Goal: Task Accomplishment & Management: Complete application form

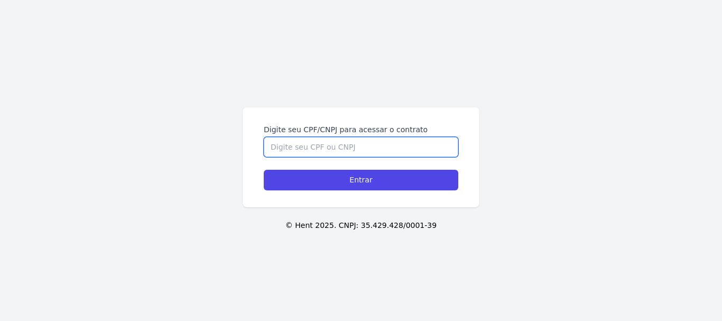
click at [346, 143] on input "Digite seu CPF/CNPJ para acessar o contrato" at bounding box center [361, 147] width 195 height 20
type input "50306211807"
click at [264, 170] on input "Entrar" at bounding box center [361, 180] width 195 height 21
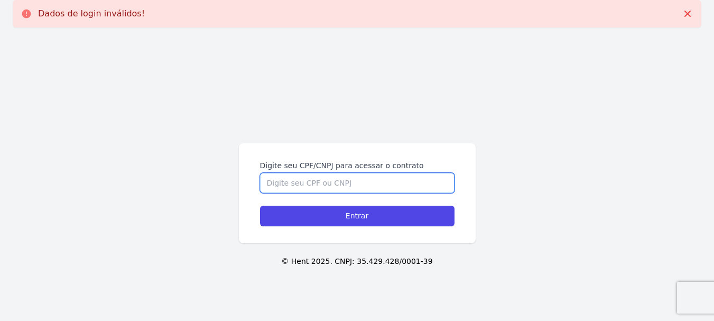
click at [325, 175] on input "Digite seu CPF/CNPJ para acessar o contrato" at bounding box center [357, 183] width 195 height 20
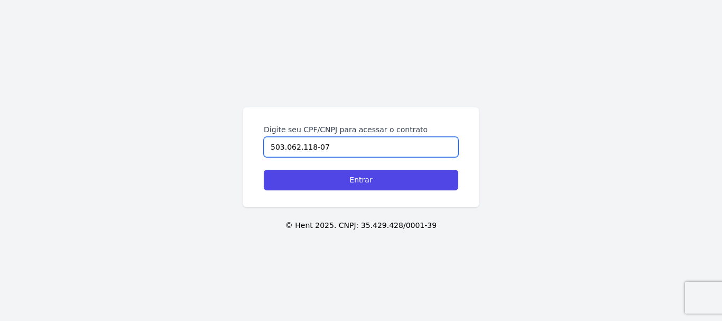
type input "503.062.118-07"
click at [264, 170] on input "Entrar" at bounding box center [361, 180] width 195 height 21
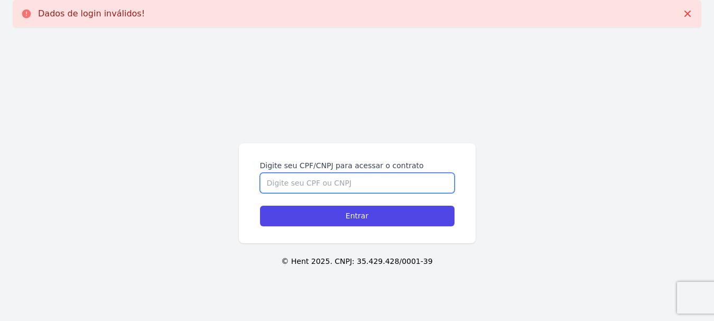
click at [319, 185] on input "Digite seu CPF/CNPJ para acessar o contrato" at bounding box center [357, 183] width 195 height 20
type input "50306211807"
click at [260, 206] on input "Entrar" at bounding box center [357, 216] width 195 height 21
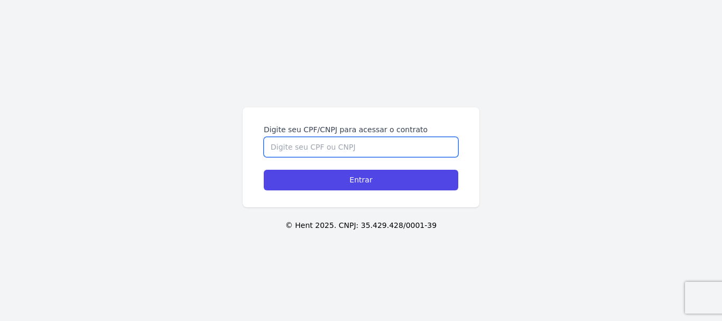
click at [336, 146] on input "Digite seu CPF/CNPJ para acessar o contrato" at bounding box center [361, 147] width 195 height 20
type input "50306211807"
click at [264, 170] on input "Entrar" at bounding box center [361, 180] width 195 height 21
click at [339, 143] on input "Digite seu CPF/CNPJ para acessar o contrato" at bounding box center [361, 147] width 195 height 20
type input "50306211807"
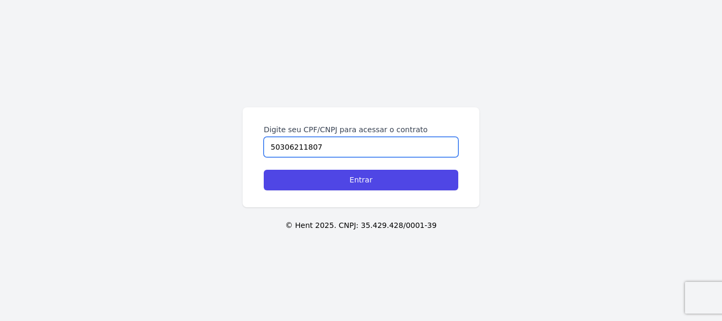
click at [264, 170] on input "Entrar" at bounding box center [361, 180] width 195 height 21
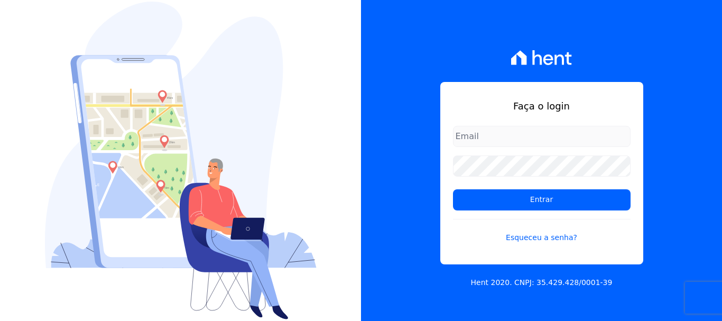
click at [506, 136] on input "email" at bounding box center [542, 136] width 178 height 21
type input "[EMAIL_ADDRESS][DOMAIN_NAME]"
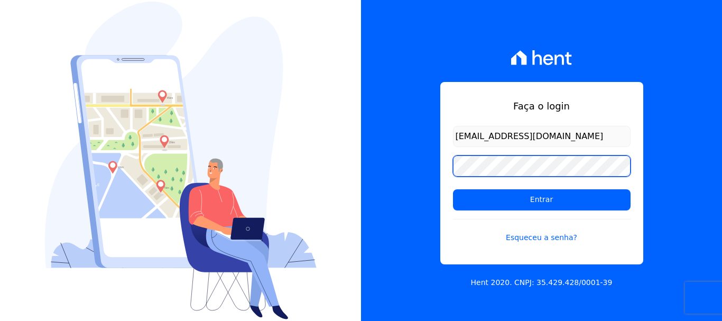
click at [453, 189] on input "Entrar" at bounding box center [542, 199] width 178 height 21
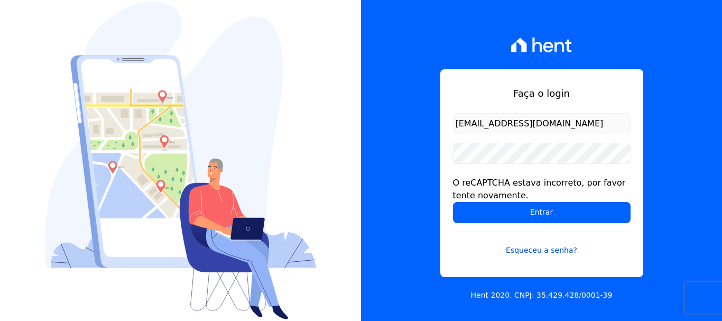
click at [540, 252] on link "Esqueceu a senha?" at bounding box center [542, 244] width 178 height 24
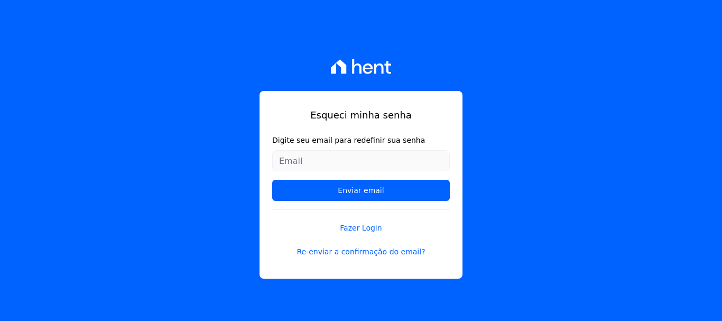
click at [328, 166] on input "Digite seu email para redefinir sua senha" at bounding box center [361, 160] width 178 height 21
type input "[EMAIL_ADDRESS][DOMAIN_NAME]"
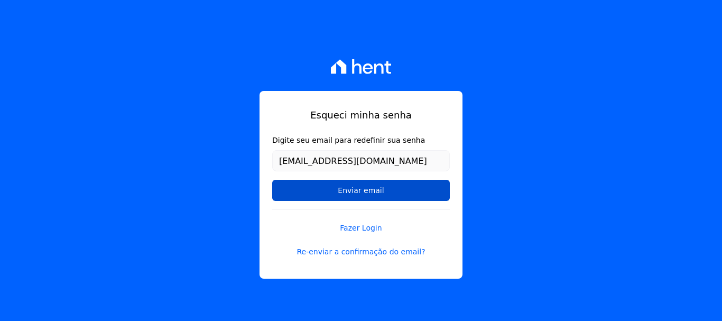
click at [330, 187] on input "Enviar email" at bounding box center [361, 190] width 178 height 21
click at [353, 195] on input "Enviar email" at bounding box center [361, 190] width 178 height 21
click at [389, 180] on input "Enviar email" at bounding box center [361, 190] width 178 height 21
click at [377, 188] on input "Enviar email" at bounding box center [361, 190] width 178 height 21
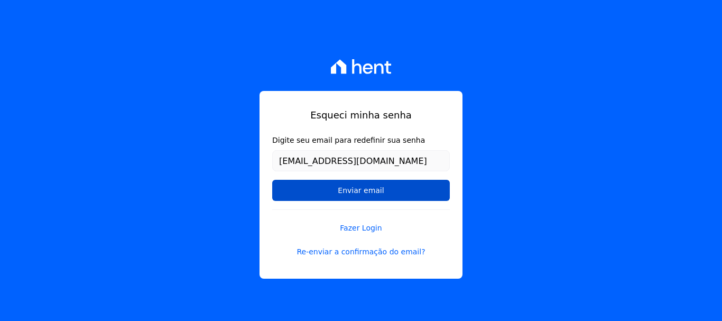
click at [386, 188] on input "Enviar email" at bounding box center [361, 190] width 178 height 21
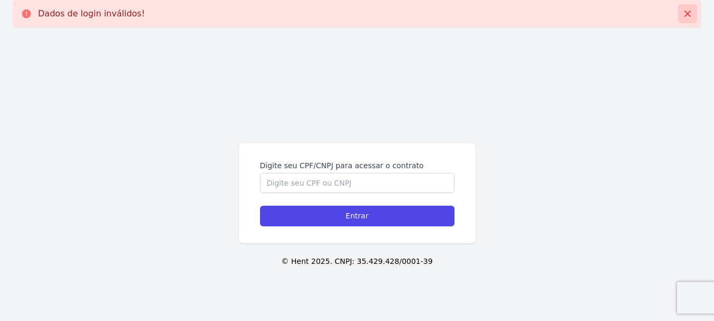
click at [684, 17] on icon at bounding box center [687, 13] width 11 height 11
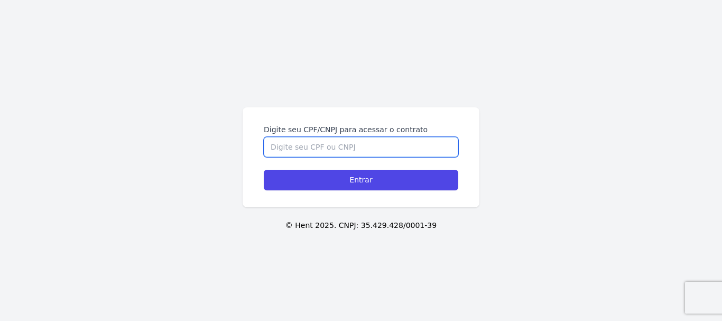
click at [305, 143] on input "Digite seu CPF/CNPJ para acessar o contrato" at bounding box center [361, 147] width 195 height 20
type input "50306211807"
click at [264, 170] on input "Entrar" at bounding box center [361, 180] width 195 height 21
click at [333, 144] on input "Digite seu CPF/CNPJ para acessar o contrato" at bounding box center [361, 147] width 195 height 20
type input "503.062.118-07"
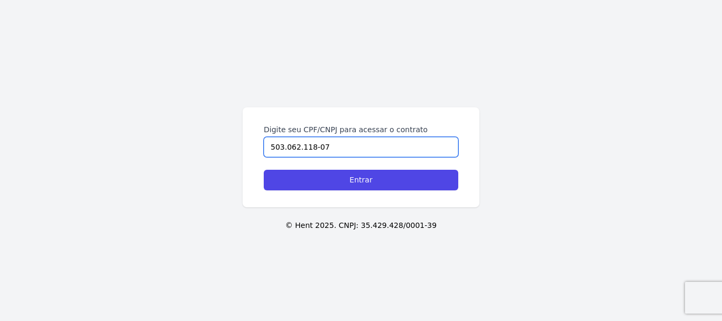
click at [264, 170] on input "Entrar" at bounding box center [361, 180] width 195 height 21
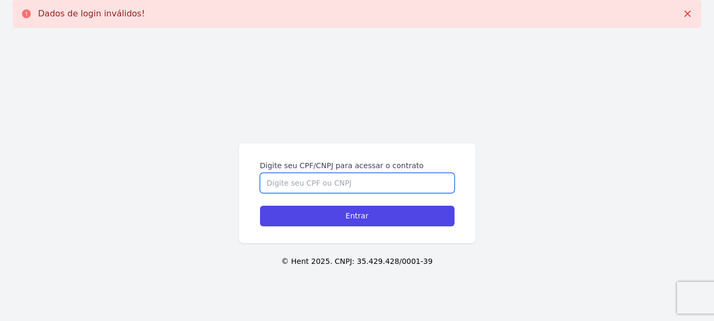
click at [322, 173] on input "Digite seu CPF/CNPJ para acessar o contrato" at bounding box center [357, 183] width 195 height 20
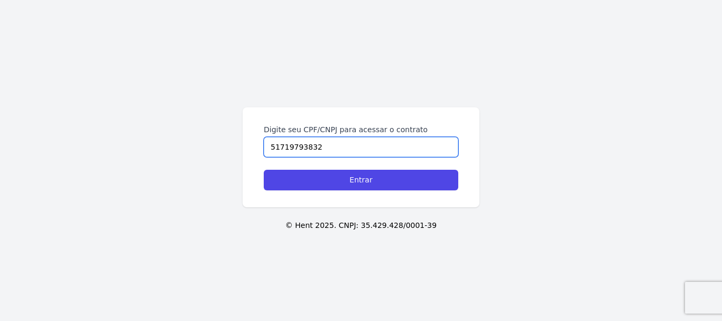
type input "51719793832"
click at [264, 170] on input "Entrar" at bounding box center [361, 180] width 195 height 21
